Goal: Task Accomplishment & Management: Manage account settings

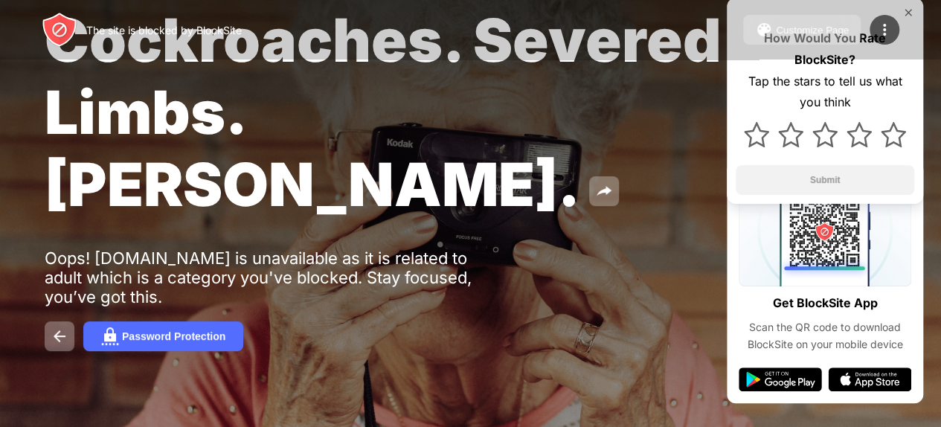
scroll to position [82, 0]
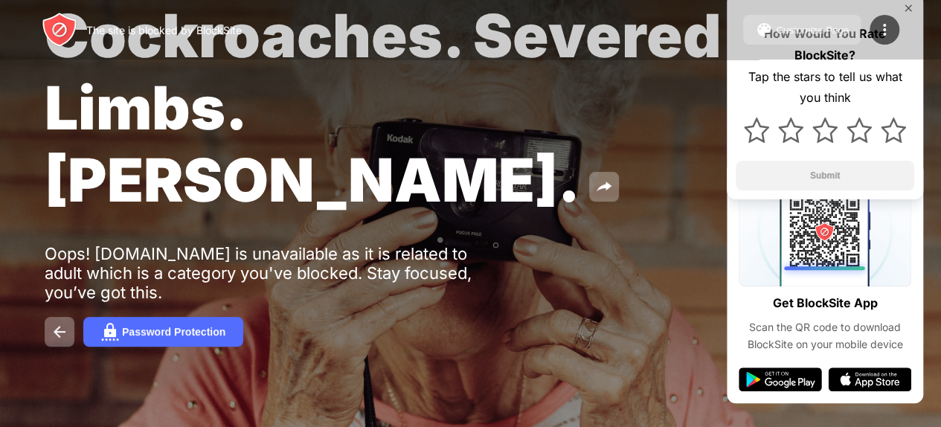
click at [153, 200] on span "Cockroaches. Severed Limbs. [PERSON_NAME]." at bounding box center [383, 107] width 677 height 217
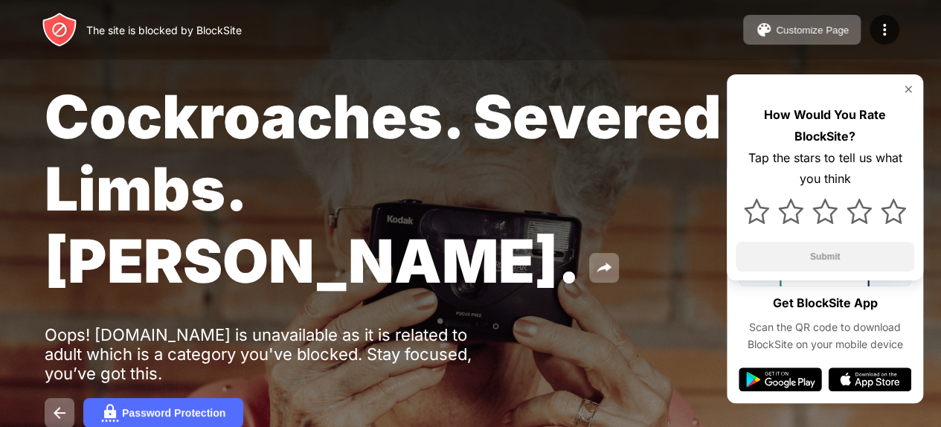
scroll to position [82, 0]
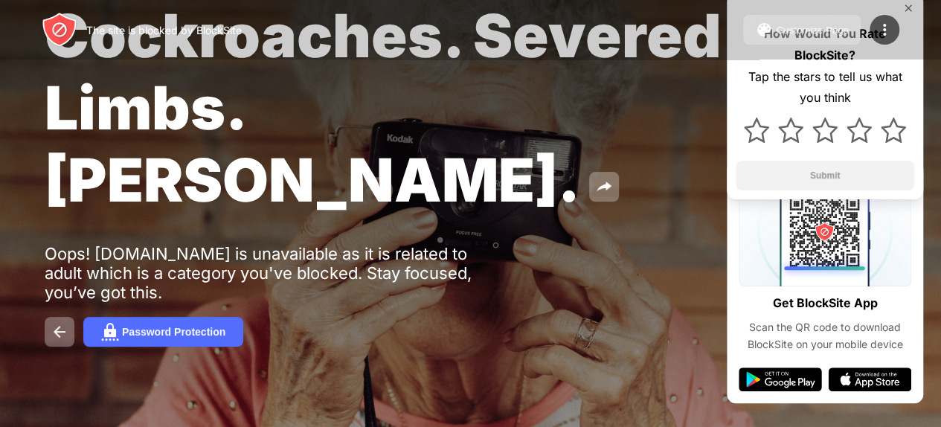
click at [60, 333] on div at bounding box center [221, 325] width 352 height 170
click at [164, 328] on div at bounding box center [221, 325] width 352 height 170
click at [64, 324] on div at bounding box center [221, 325] width 352 height 170
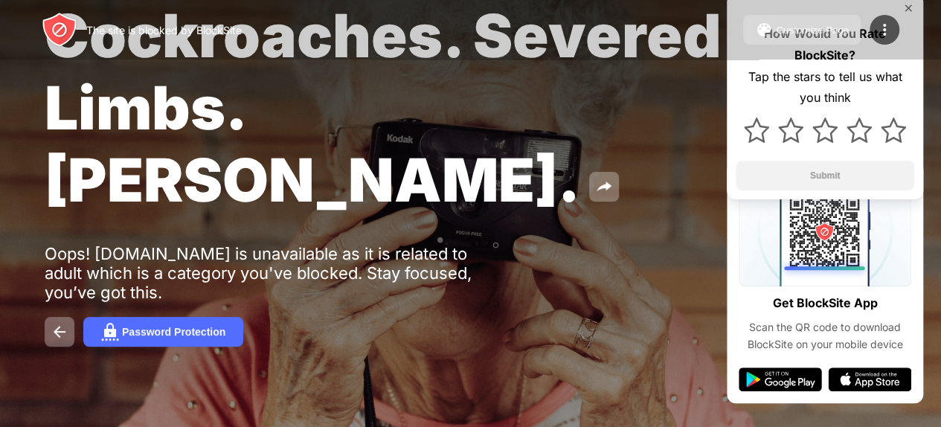
click at [155, 337] on div at bounding box center [221, 325] width 352 height 170
click at [909, 4] on div "The site is blocked by BlockSite Customize Page Edit Block List Redirect Custom…" at bounding box center [470, 30] width 941 height 60
click at [54, 320] on div at bounding box center [221, 325] width 352 height 170
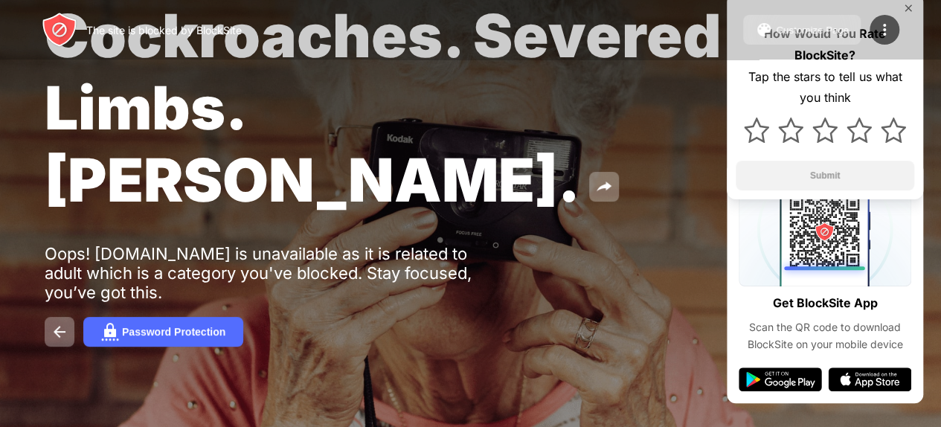
drag, startPoint x: 54, startPoint y: 320, endPoint x: 162, endPoint y: 348, distance: 112.3
click at [162, 348] on div at bounding box center [221, 325] width 352 height 170
click at [150, 335] on div at bounding box center [221, 325] width 352 height 170
